Goal: Information Seeking & Learning: Find specific fact

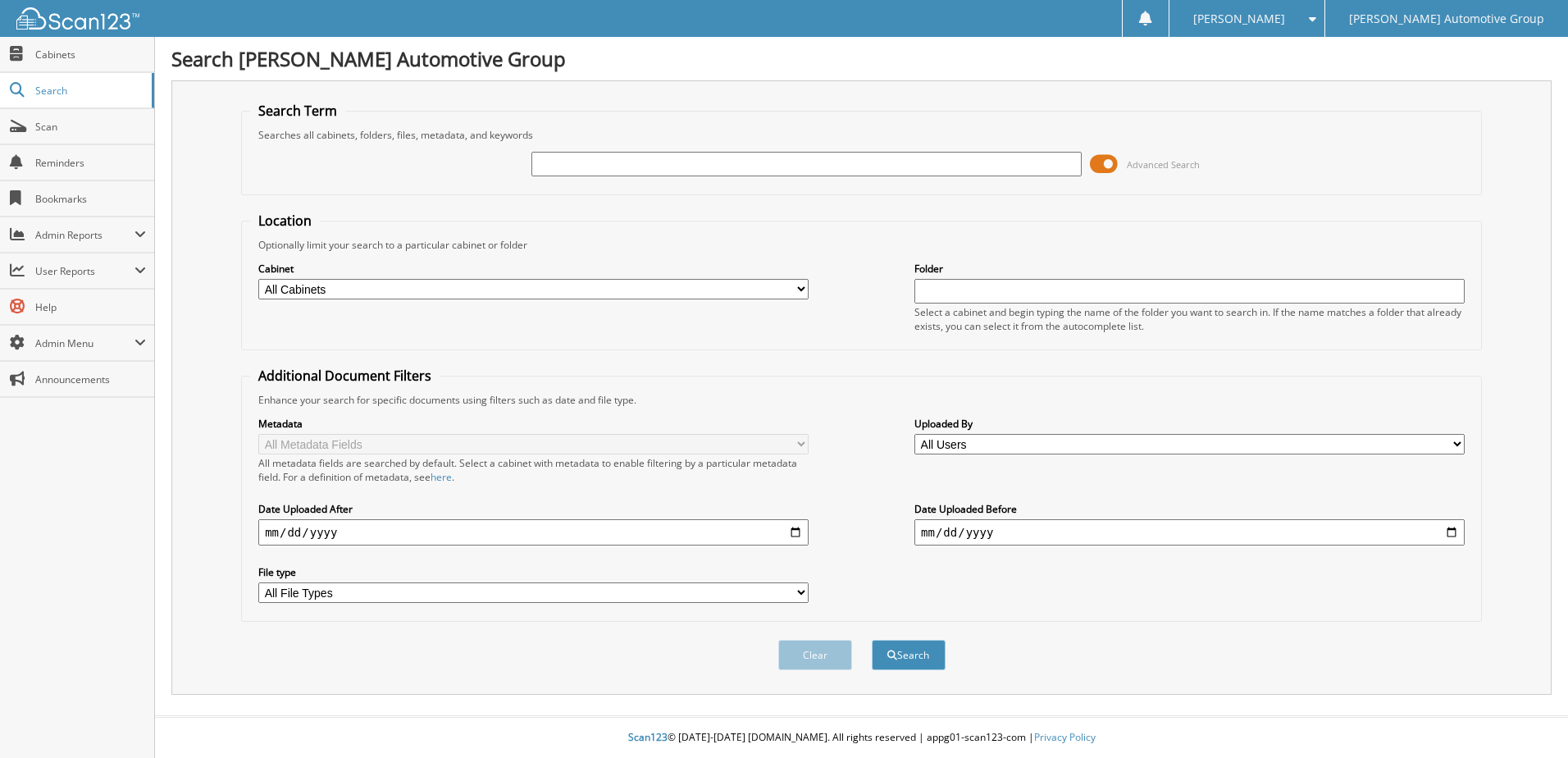
click at [701, 158] on input "text" at bounding box center [806, 164] width 550 height 25
type input "403116"
click at [871, 640] on button "Search" at bounding box center [909, 655] width 74 height 30
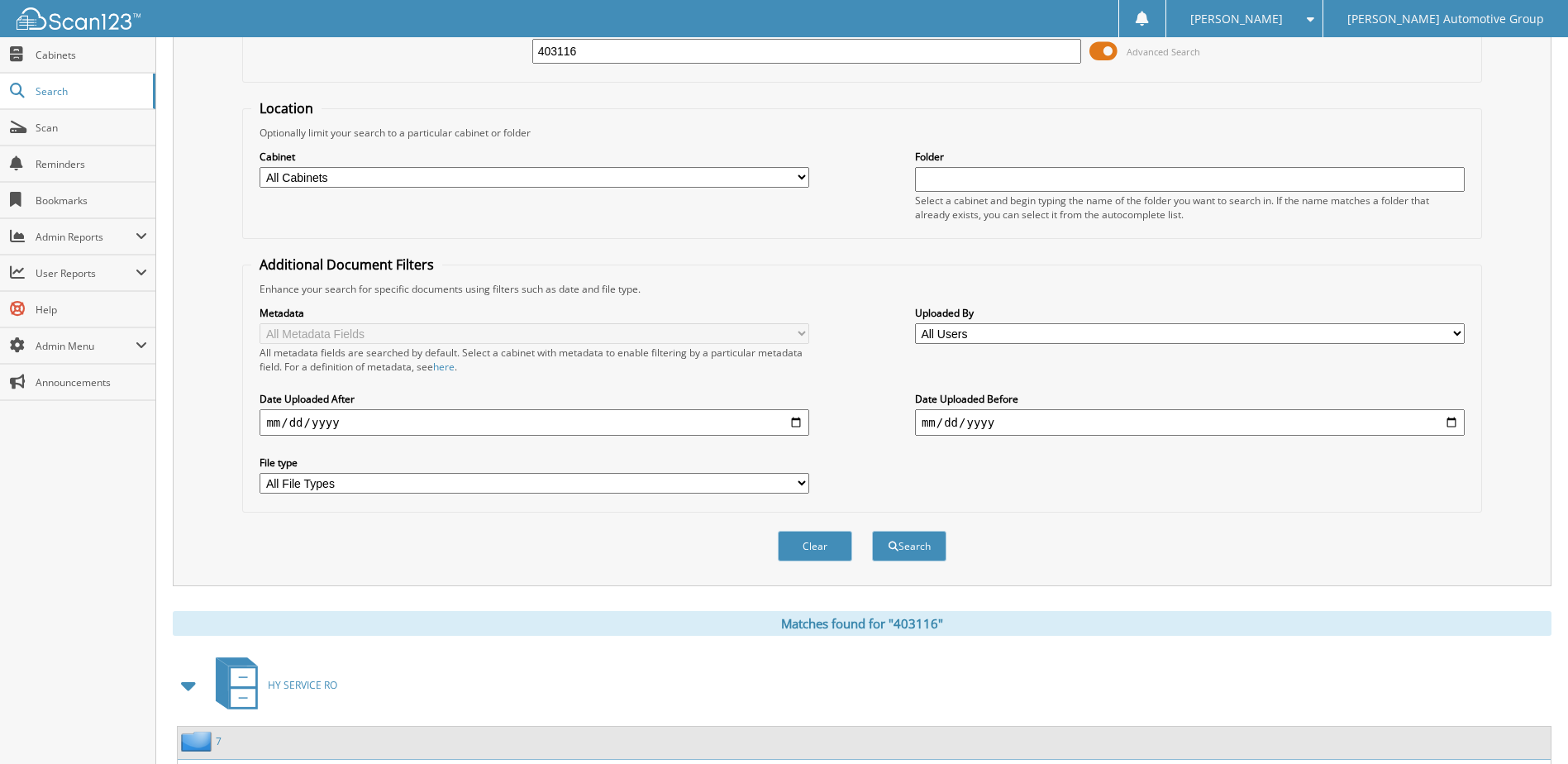
scroll to position [225, 0]
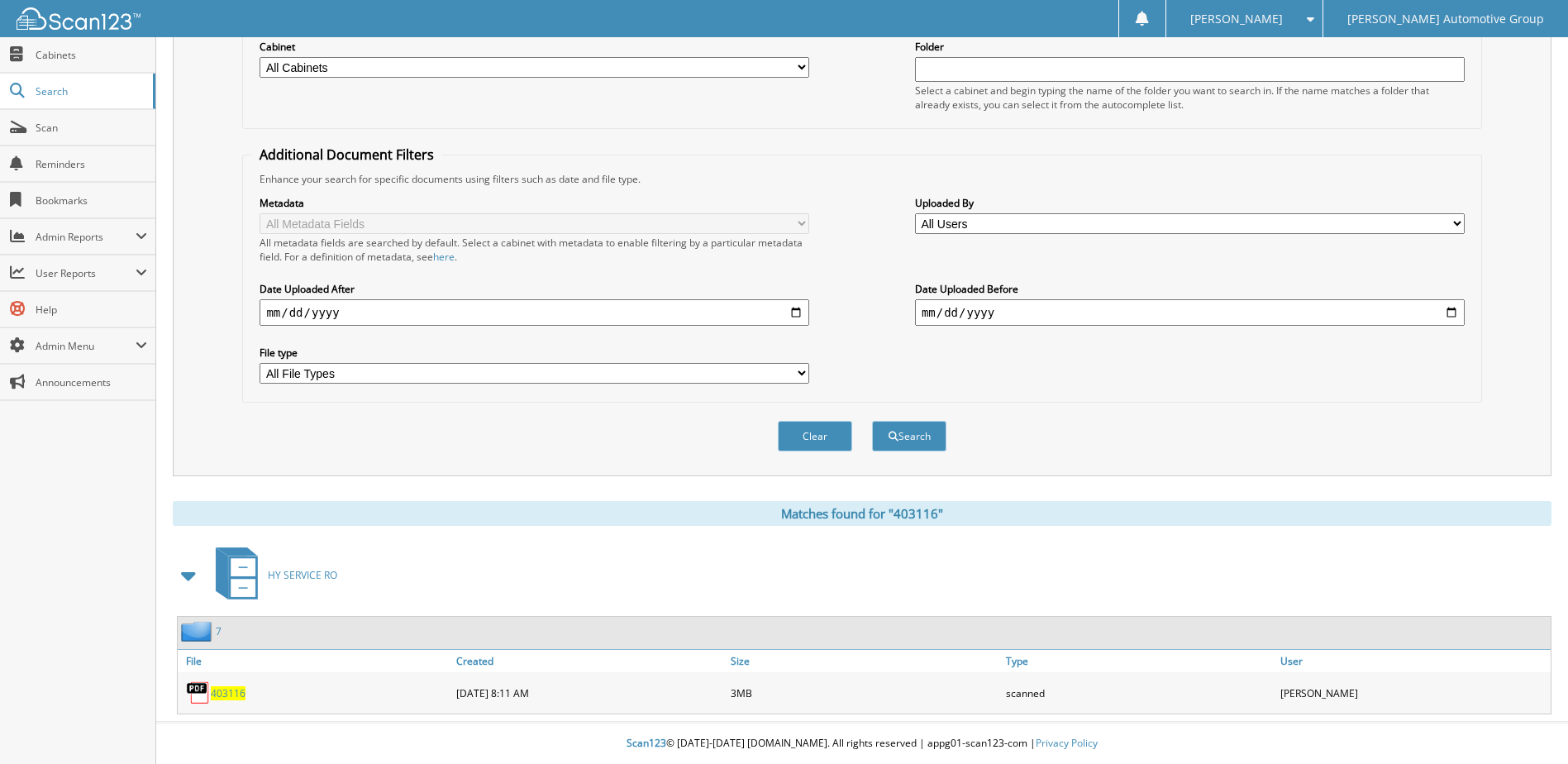
click at [228, 695] on span "403116" at bounding box center [228, 694] width 35 height 14
click at [109, 84] on span "Search" at bounding box center [90, 91] width 109 height 14
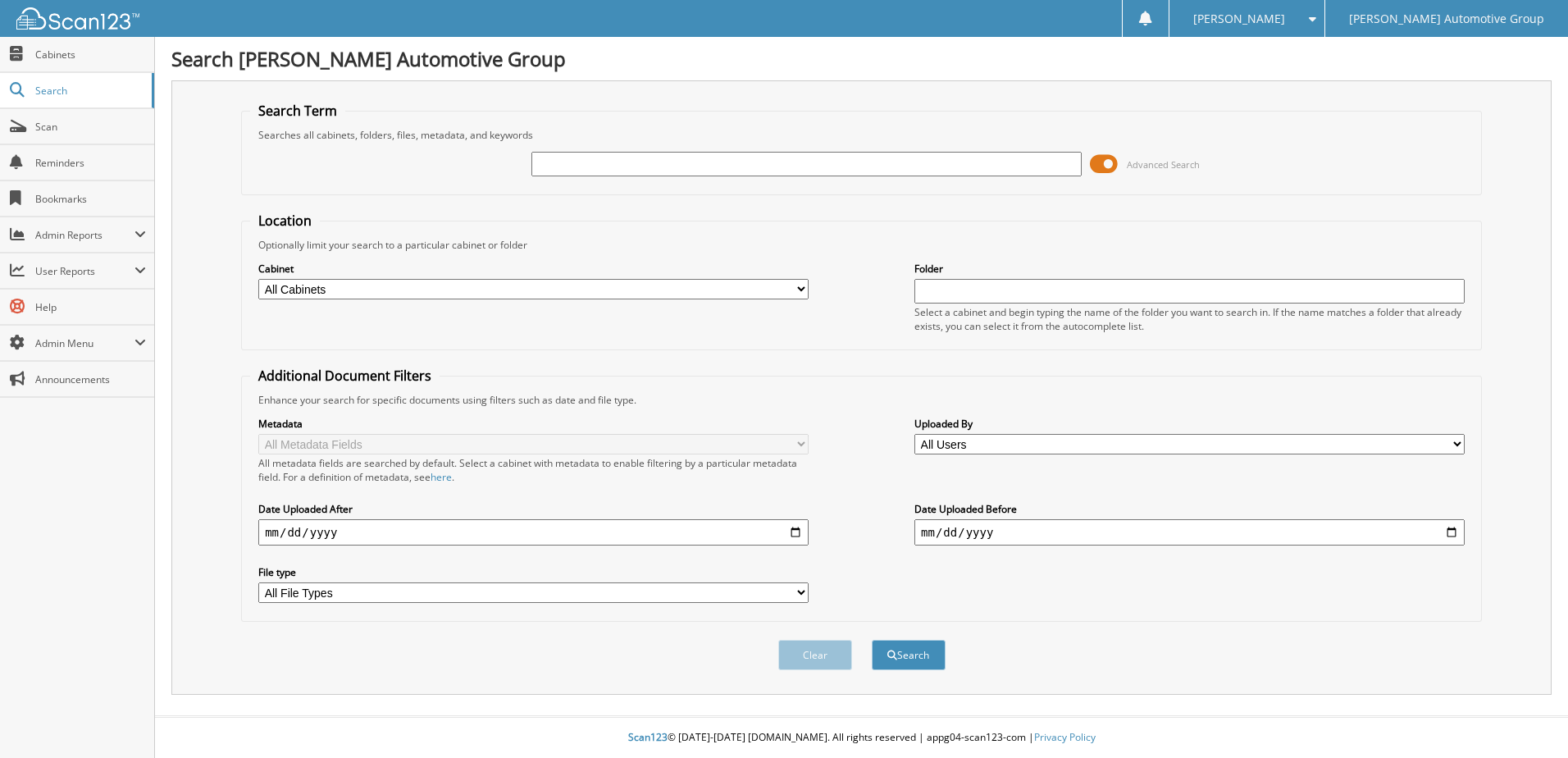
click at [607, 168] on input "text" at bounding box center [806, 164] width 550 height 25
type input "173789"
click at [871, 640] on button "Search" at bounding box center [909, 655] width 74 height 30
